Goal: Transaction & Acquisition: Download file/media

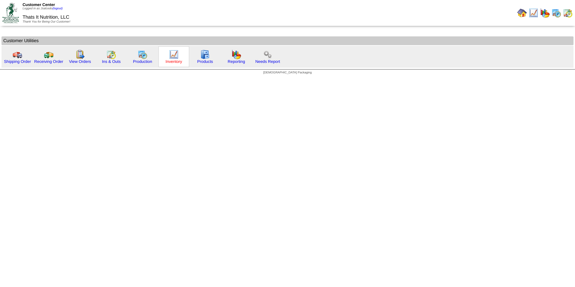
click at [170, 60] on link "Inventory" at bounding box center [174, 61] width 17 height 5
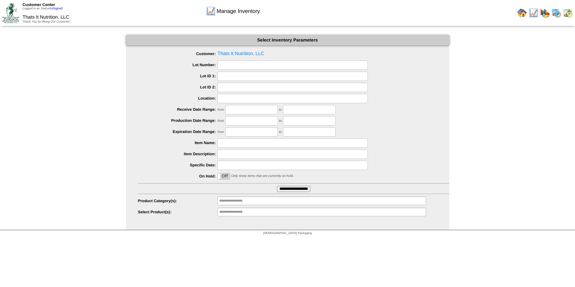
click at [292, 186] on input "**********" at bounding box center [293, 189] width 33 height 6
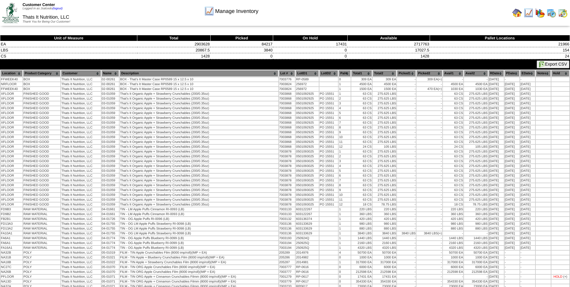
click at [556, 64] on button "Export CSV" at bounding box center [553, 64] width 33 height 8
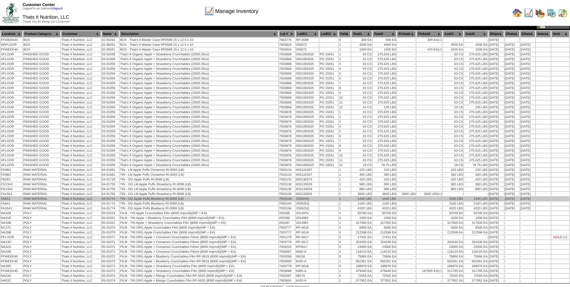
scroll to position [44, 0]
